Goal: Transaction & Acquisition: Purchase product/service

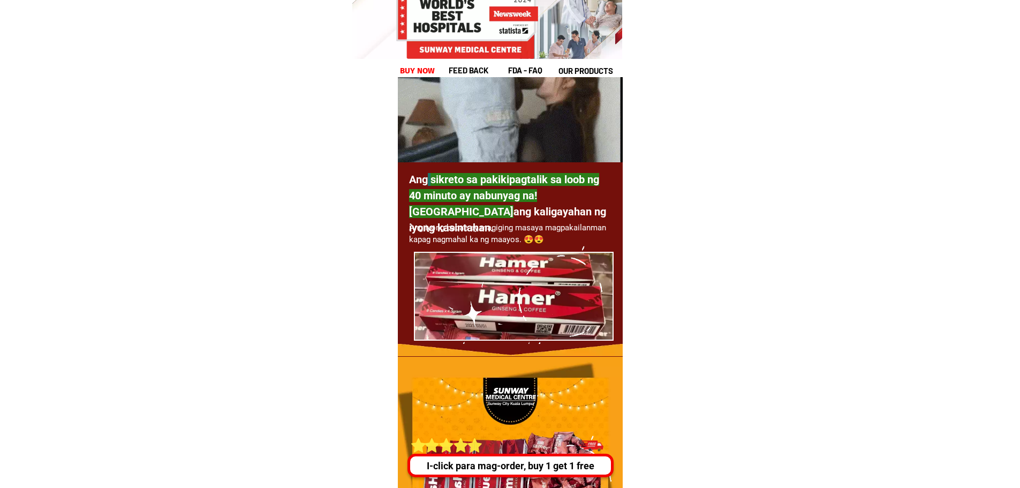
click at [504, 460] on div "I-click para mag-order, buy 1 get 1 free" at bounding box center [510, 465] width 201 height 14
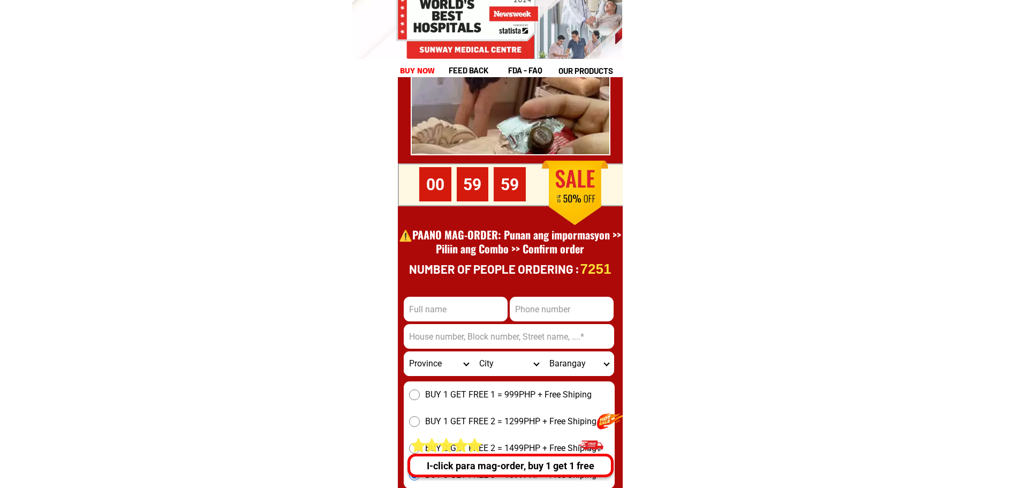
click at [494, 464] on div "I-click para mag-order, buy 1 get 1 free" at bounding box center [510, 465] width 201 height 14
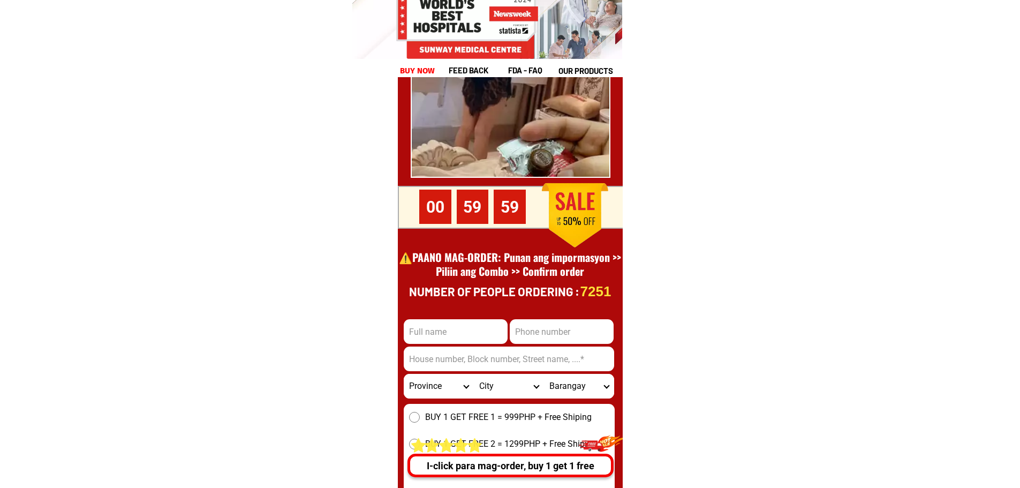
click at [495, 464] on div "I-click para mag-order, buy 1 get 1 free" at bounding box center [510, 465] width 201 height 14
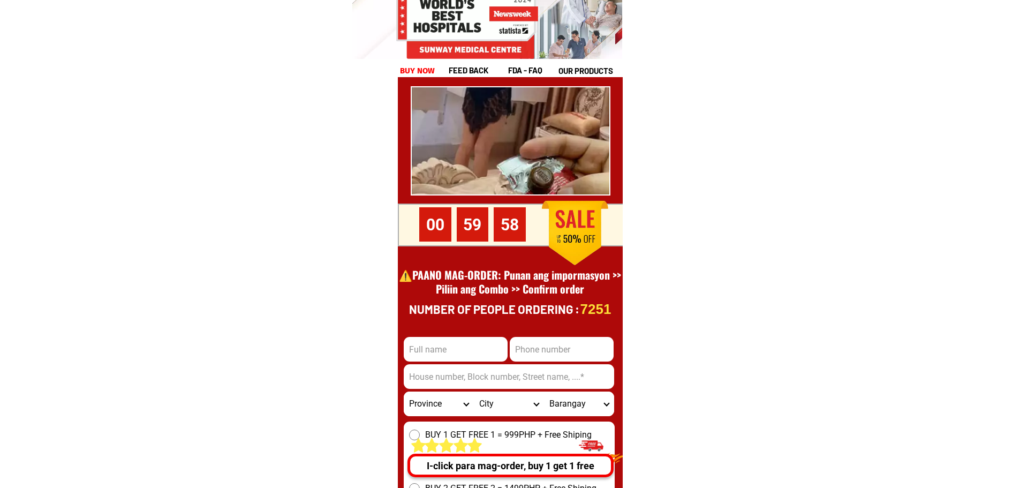
click at [495, 464] on div "I-click para mag-order, buy 1 get 1 free" at bounding box center [510, 465] width 201 height 14
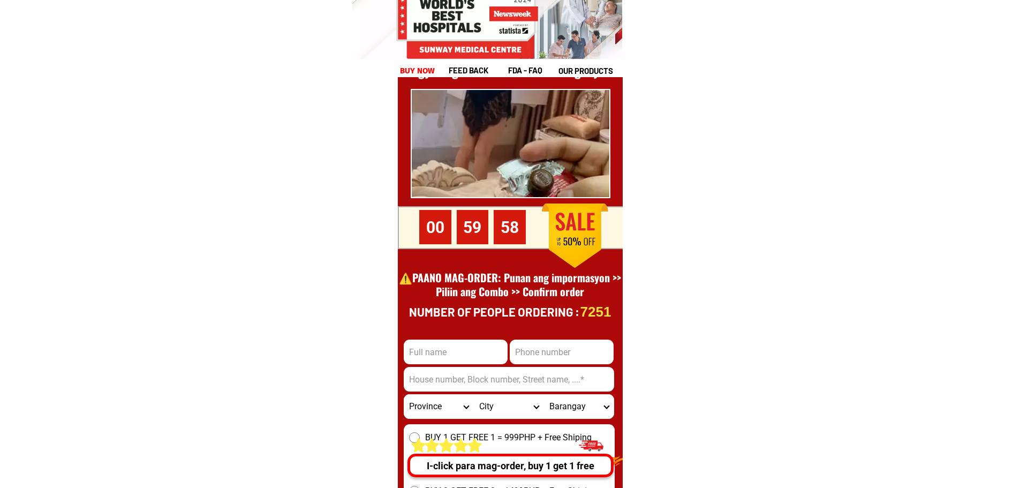
click at [495, 464] on div "I-click para mag-order, buy 1 get 1 free" at bounding box center [510, 465] width 201 height 14
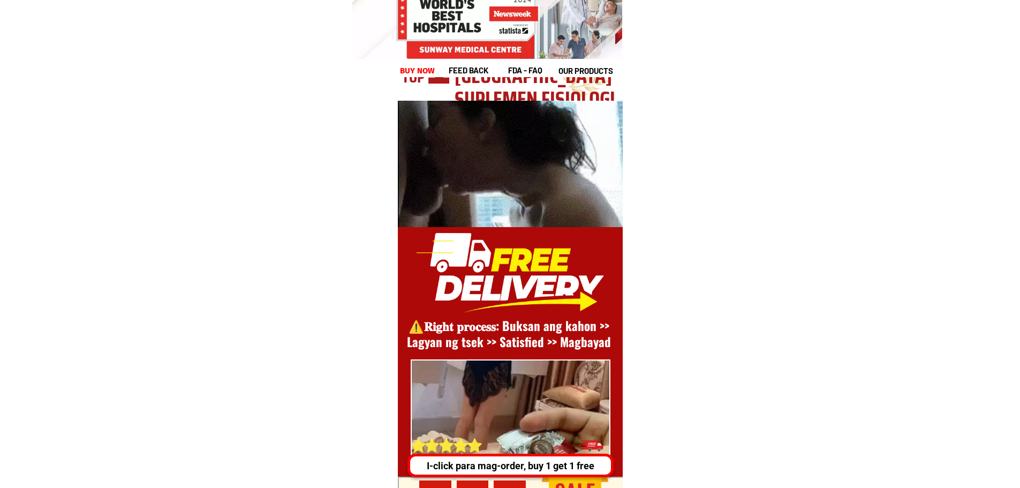
scroll to position [14264, 0]
